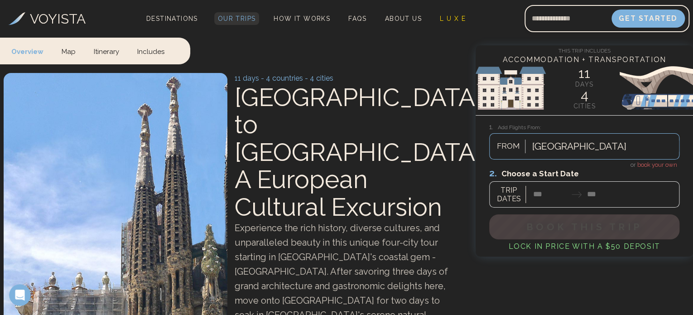
click at [239, 21] on span "Our Trips" at bounding box center [237, 18] width 38 height 7
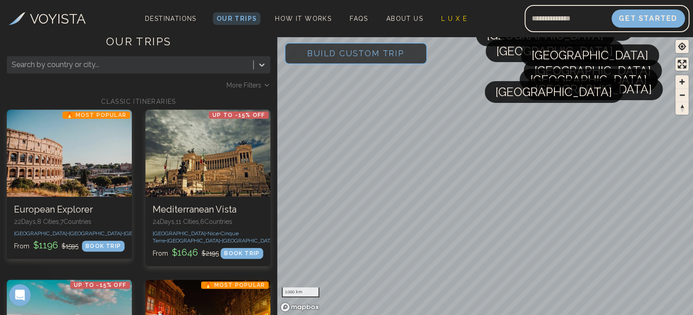
scroll to position [4, 0]
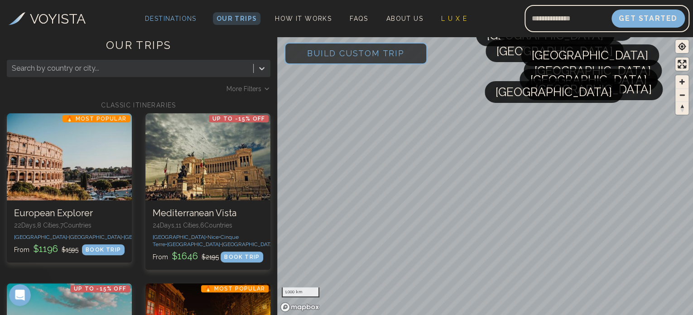
click at [173, 23] on span "Destinations" at bounding box center [170, 24] width 59 height 27
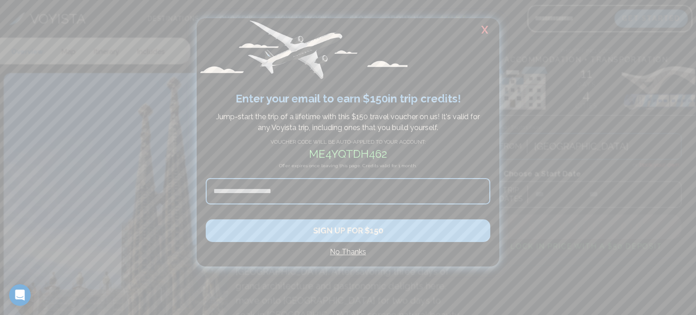
click at [486, 38] on h2 "X" at bounding box center [484, 30] width 29 height 24
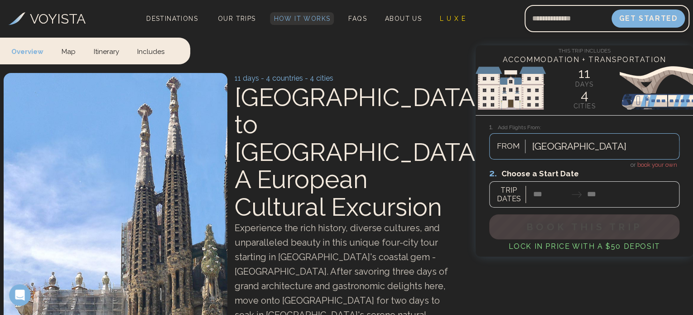
click at [294, 20] on span "How It Works" at bounding box center [302, 18] width 57 height 7
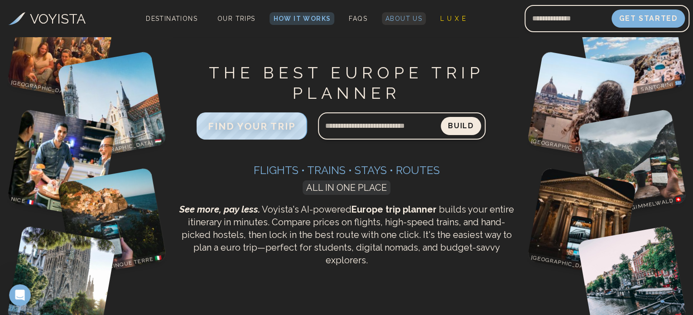
click at [399, 20] on span "About Us" at bounding box center [403, 18] width 37 height 7
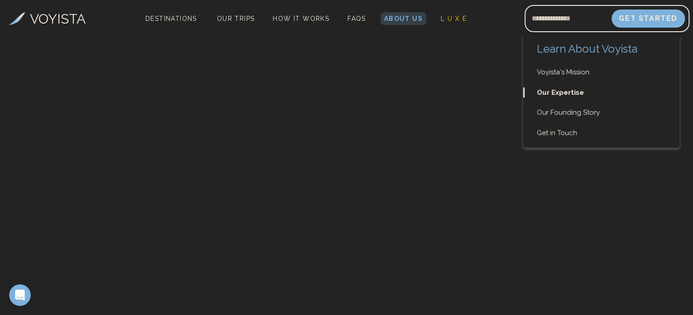
scroll to position [687, 0]
